Goal: Transaction & Acquisition: Subscribe to service/newsletter

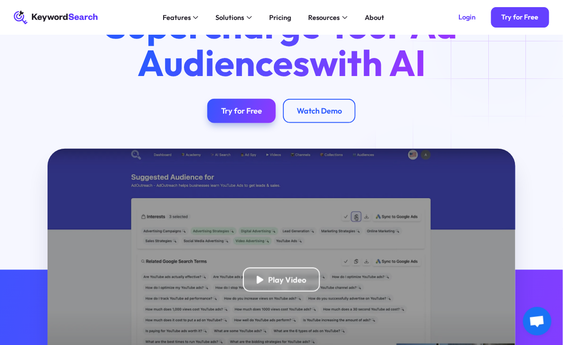
scroll to position [57, 0]
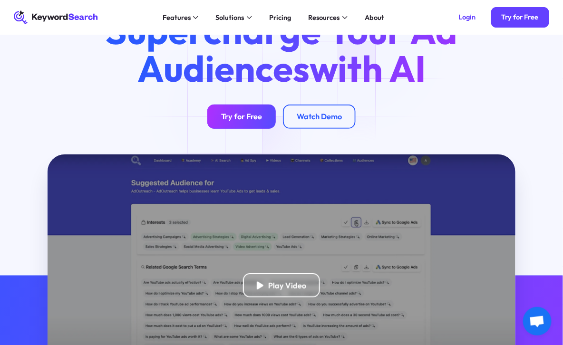
click at [236, 110] on link "Try for Free" at bounding box center [241, 117] width 68 height 24
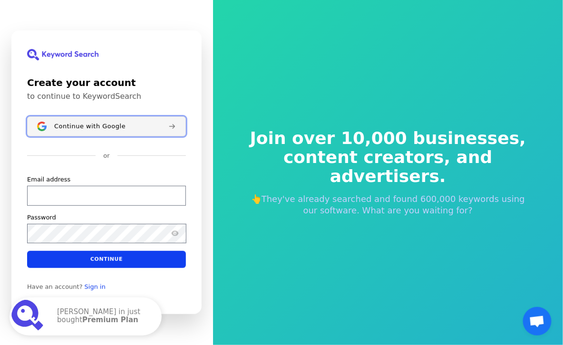
click at [58, 130] on span "Continue with Google" at bounding box center [89, 127] width 71 height 8
